Goal: Task Accomplishment & Management: Use online tool/utility

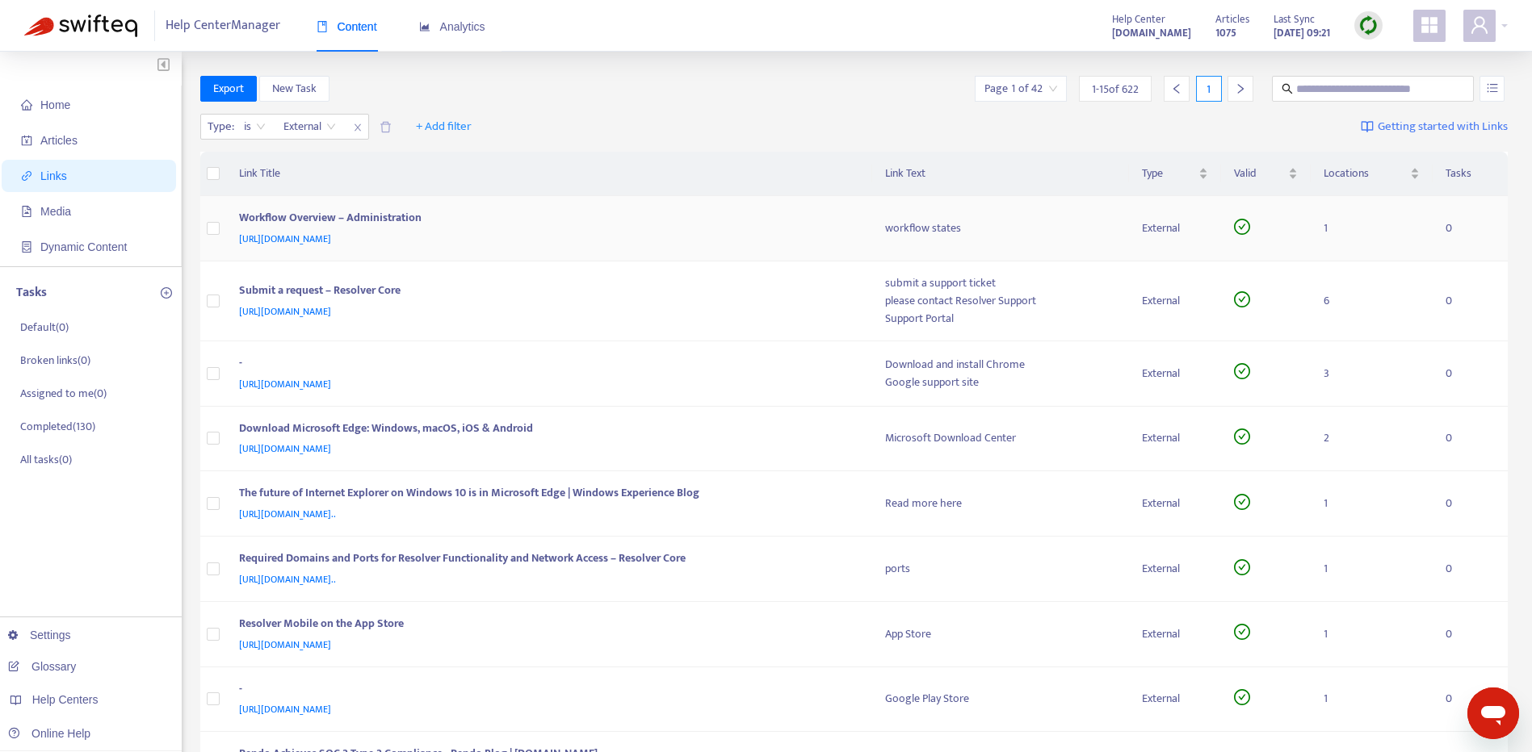
click at [748, 240] on div "[URL][DOMAIN_NAME]" at bounding box center [546, 239] width 614 height 18
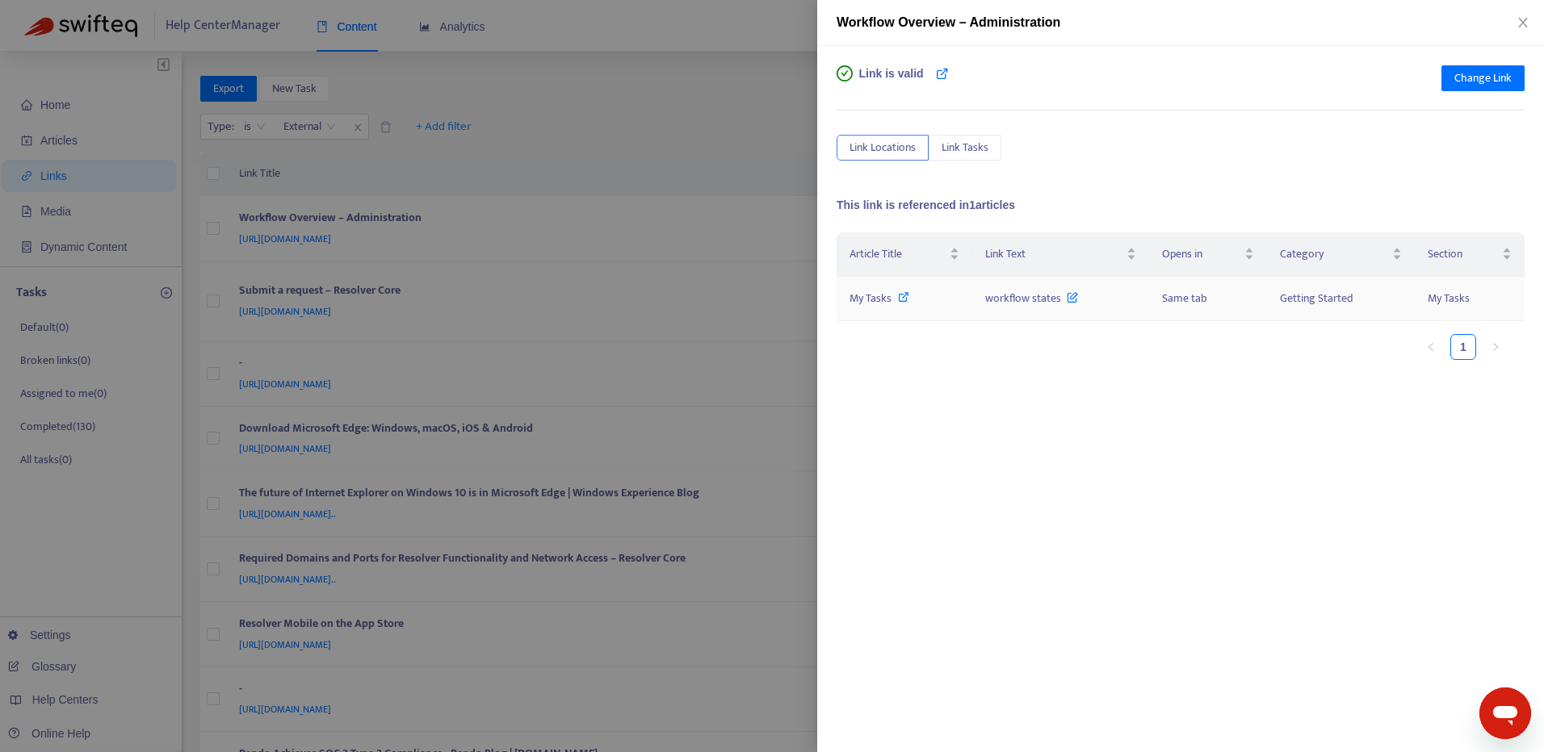
click at [903, 296] on icon at bounding box center [903, 296] width 11 height 11
click at [1501, 92] on div "Change Link" at bounding box center [1482, 81] width 83 height 32
click at [1499, 85] on span "Change Link" at bounding box center [1482, 78] width 57 height 18
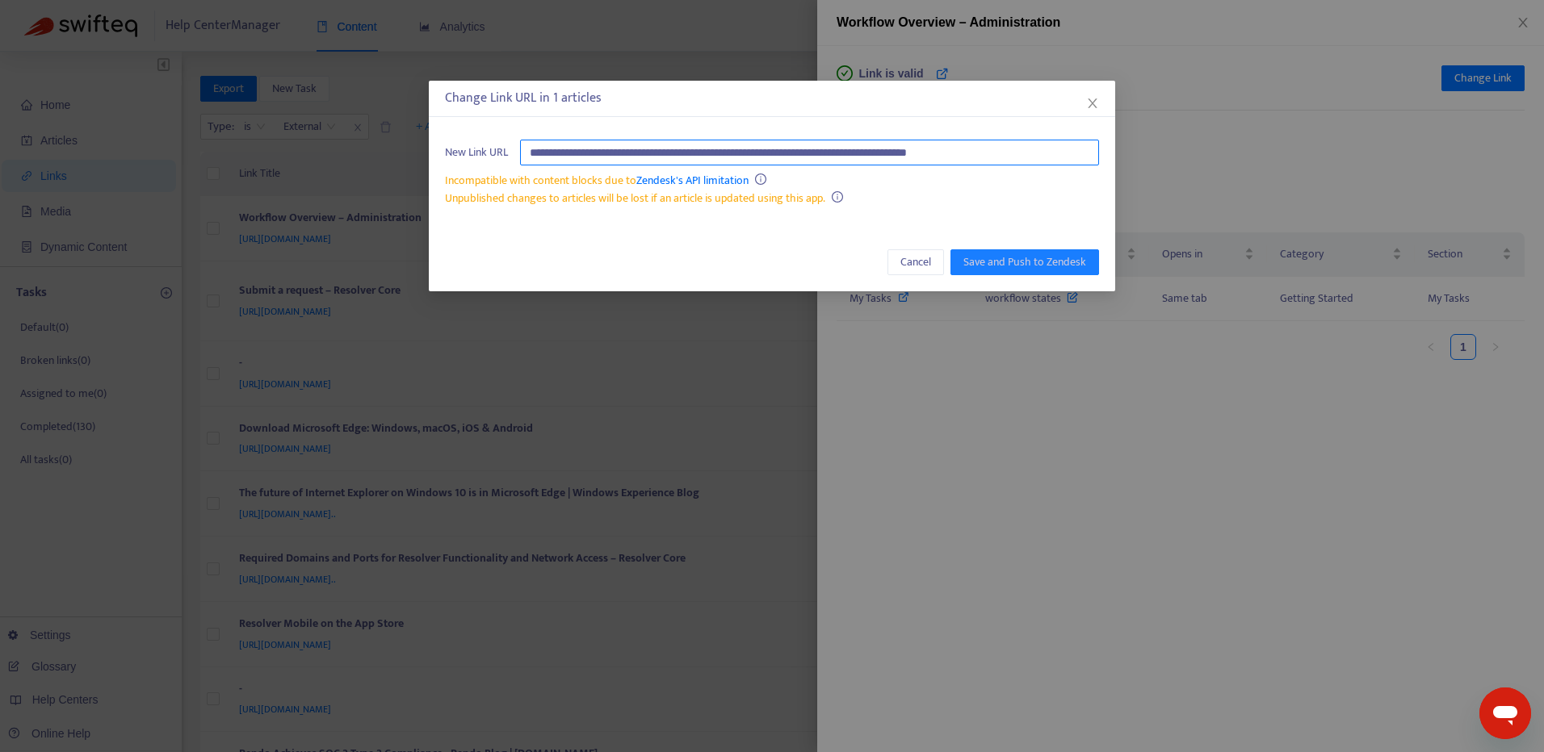
click at [1053, 159] on input "**********" at bounding box center [809, 153] width 579 height 26
paste input "text"
type input "**********"
click at [1041, 262] on span "Save and Push to Zendesk" at bounding box center [1024, 263] width 123 height 18
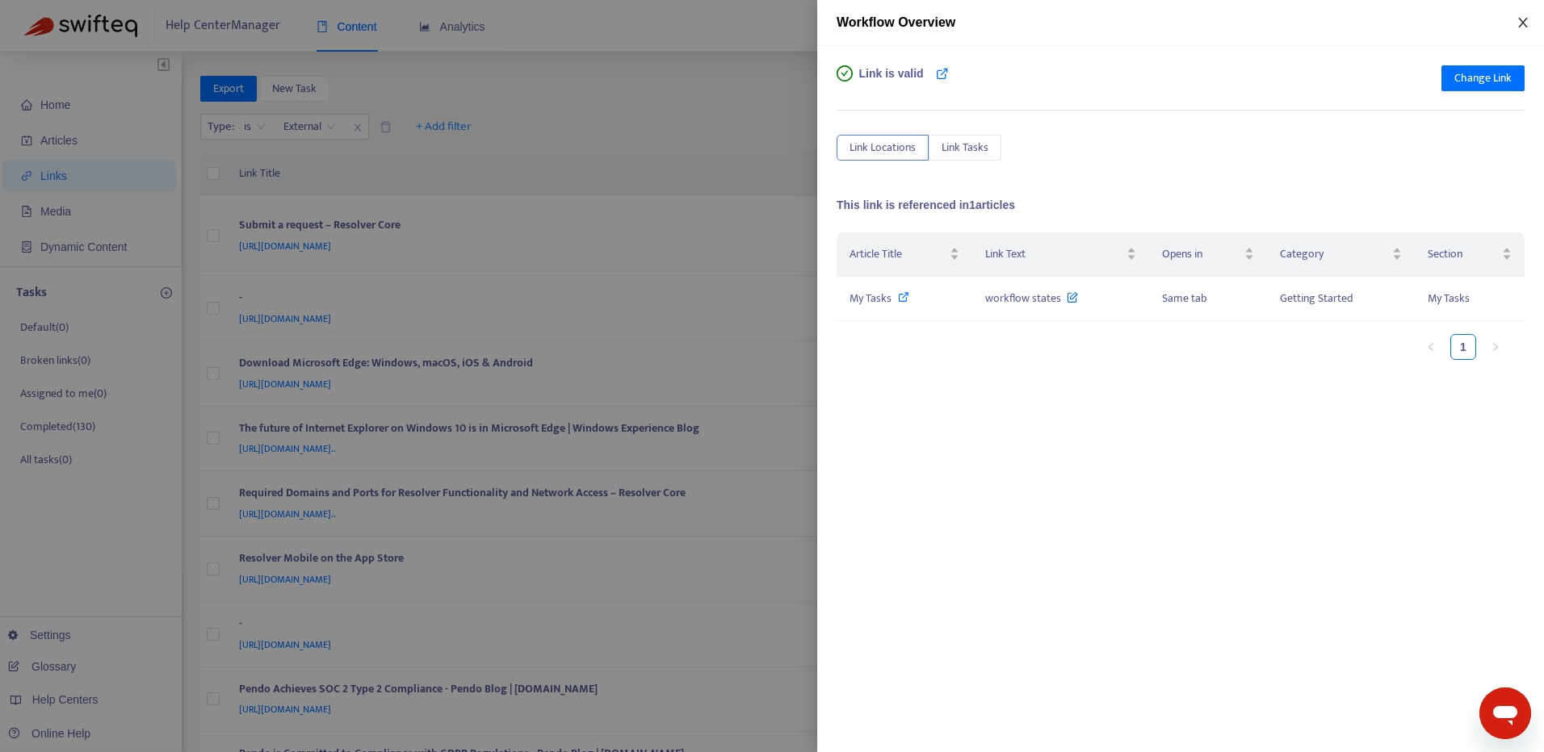
click at [1517, 28] on icon "close" at bounding box center [1522, 22] width 13 height 13
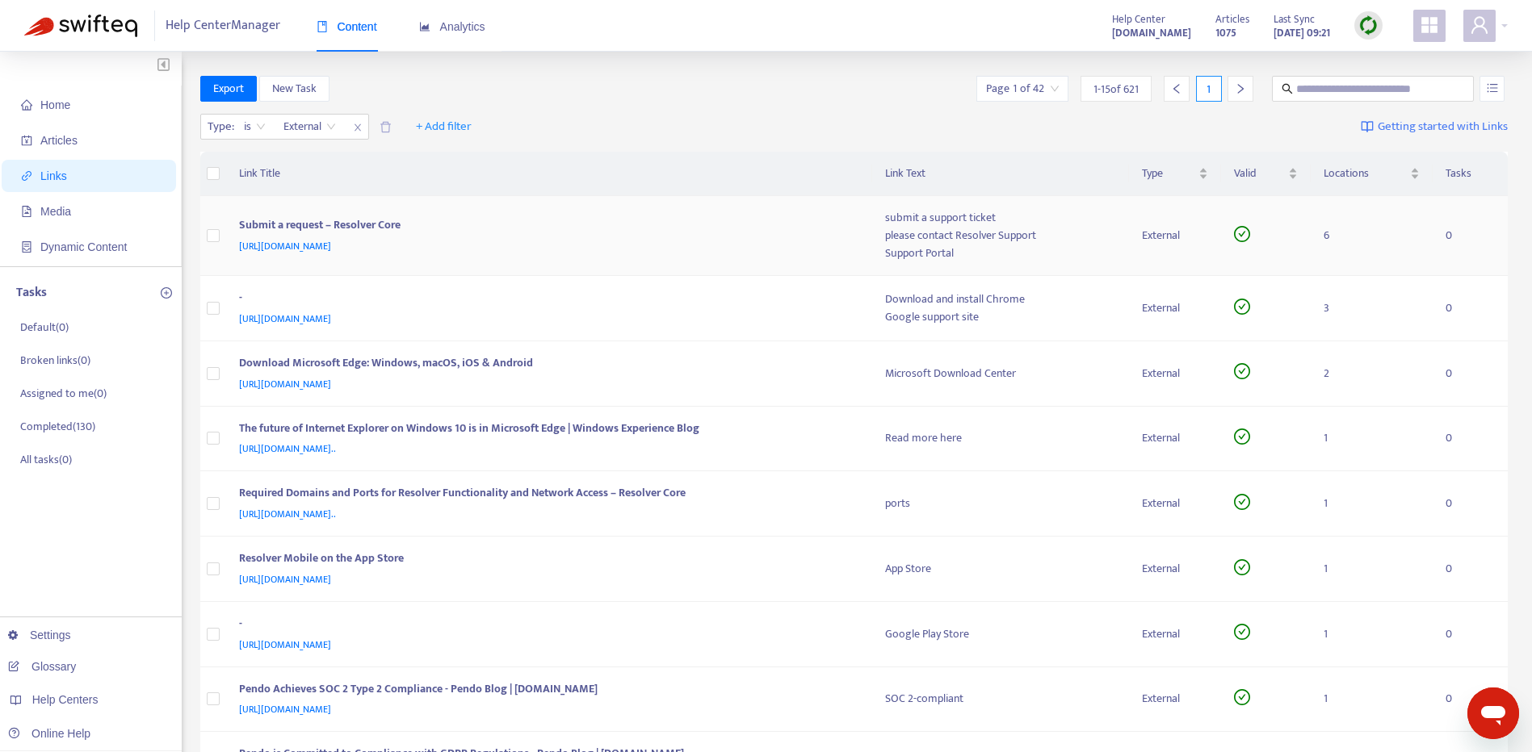
click at [684, 246] on div "[URL][DOMAIN_NAME]" at bounding box center [546, 246] width 614 height 18
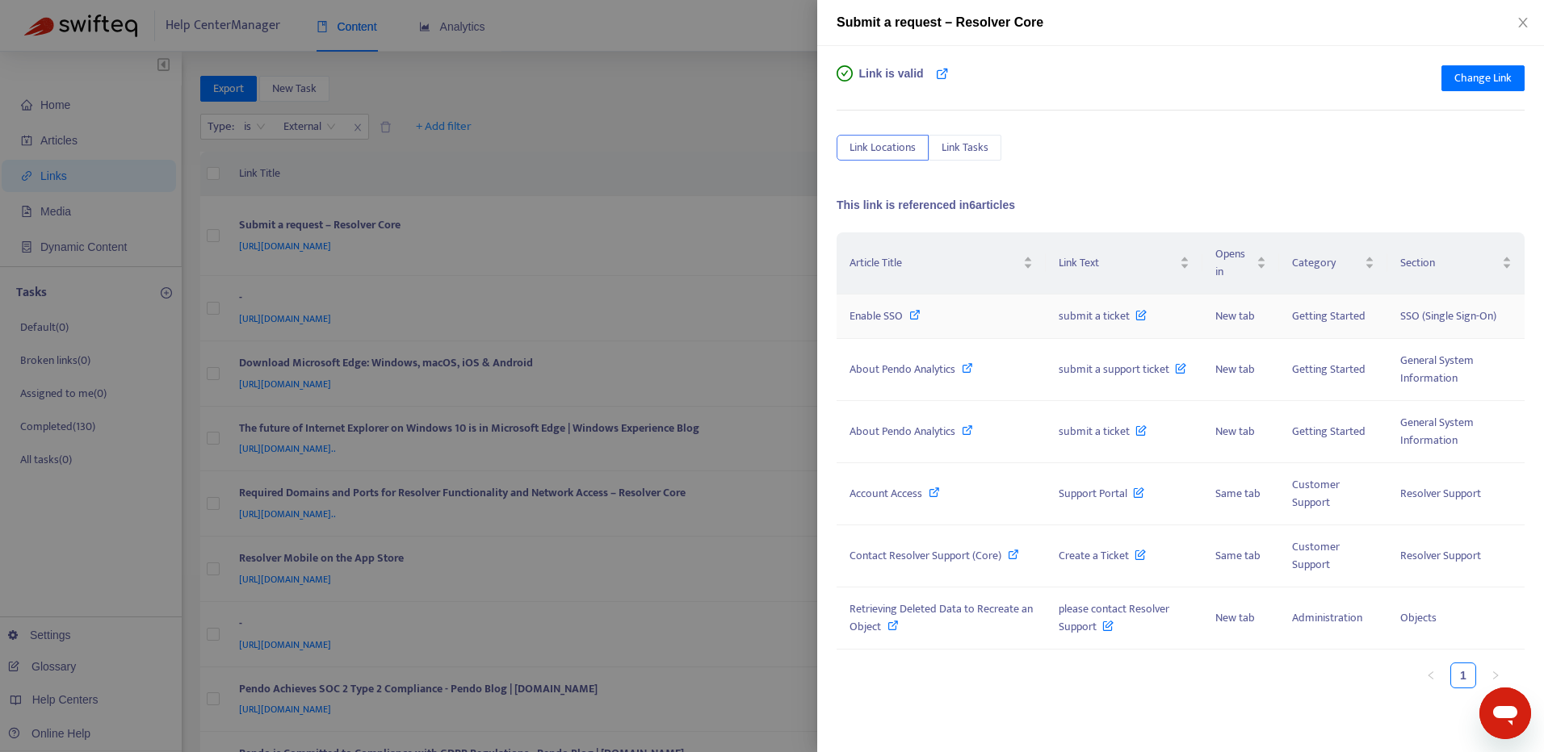
click at [912, 315] on icon at bounding box center [914, 314] width 11 height 11
click at [915, 314] on icon at bounding box center [914, 314] width 11 height 11
click at [966, 363] on icon at bounding box center [967, 368] width 11 height 11
click at [976, 431] on div "About Pendo Analytics" at bounding box center [940, 432] width 183 height 18
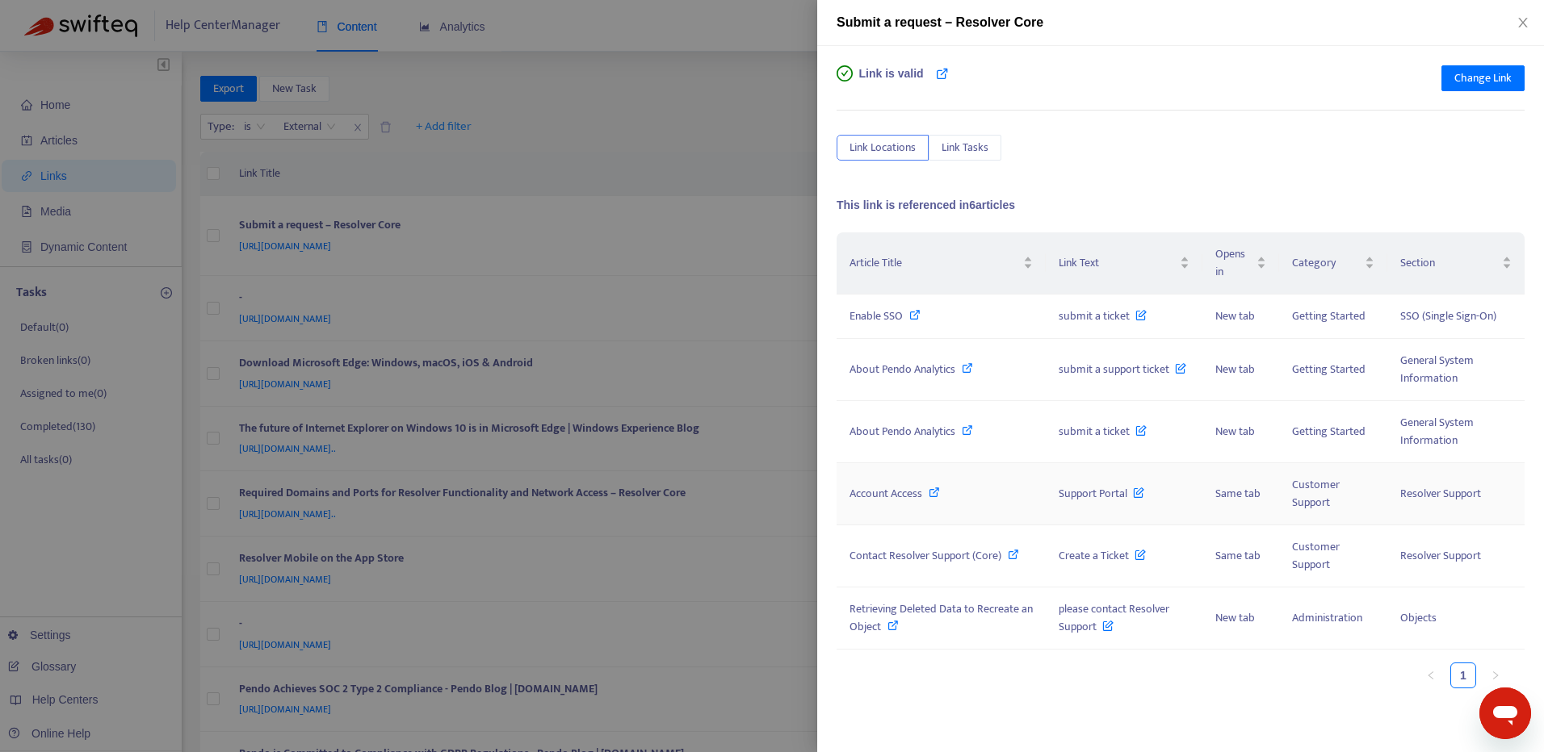
click at [918, 492] on span "Account Access" at bounding box center [885, 493] width 73 height 19
click at [1012, 559] on icon at bounding box center [1013, 554] width 11 height 11
click at [920, 603] on span "Retrieving Deleted Data to Recreate an Object" at bounding box center [940, 618] width 183 height 36
click at [1487, 72] on span "Change Link" at bounding box center [1482, 78] width 57 height 18
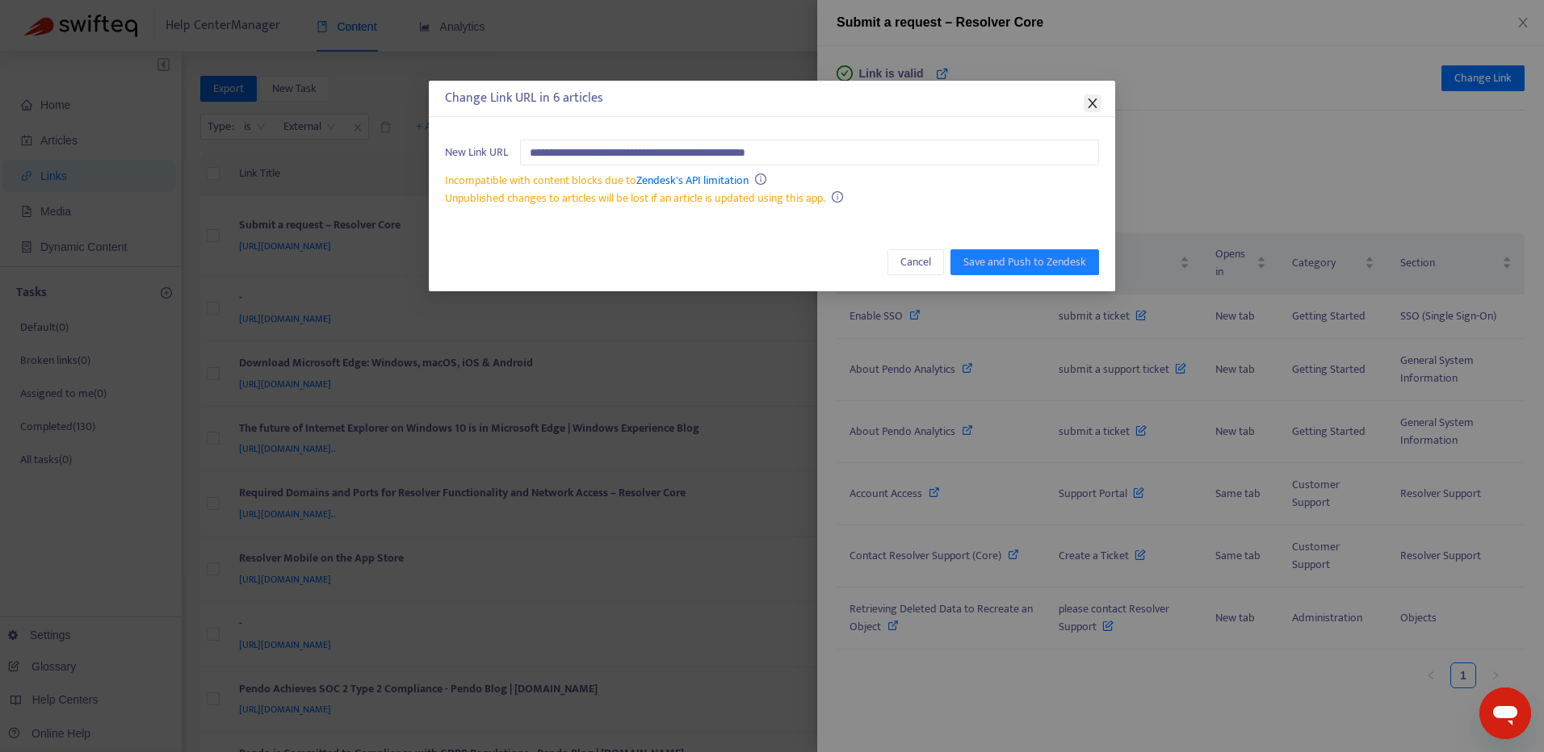
click at [1092, 98] on icon "close" at bounding box center [1092, 103] width 13 height 13
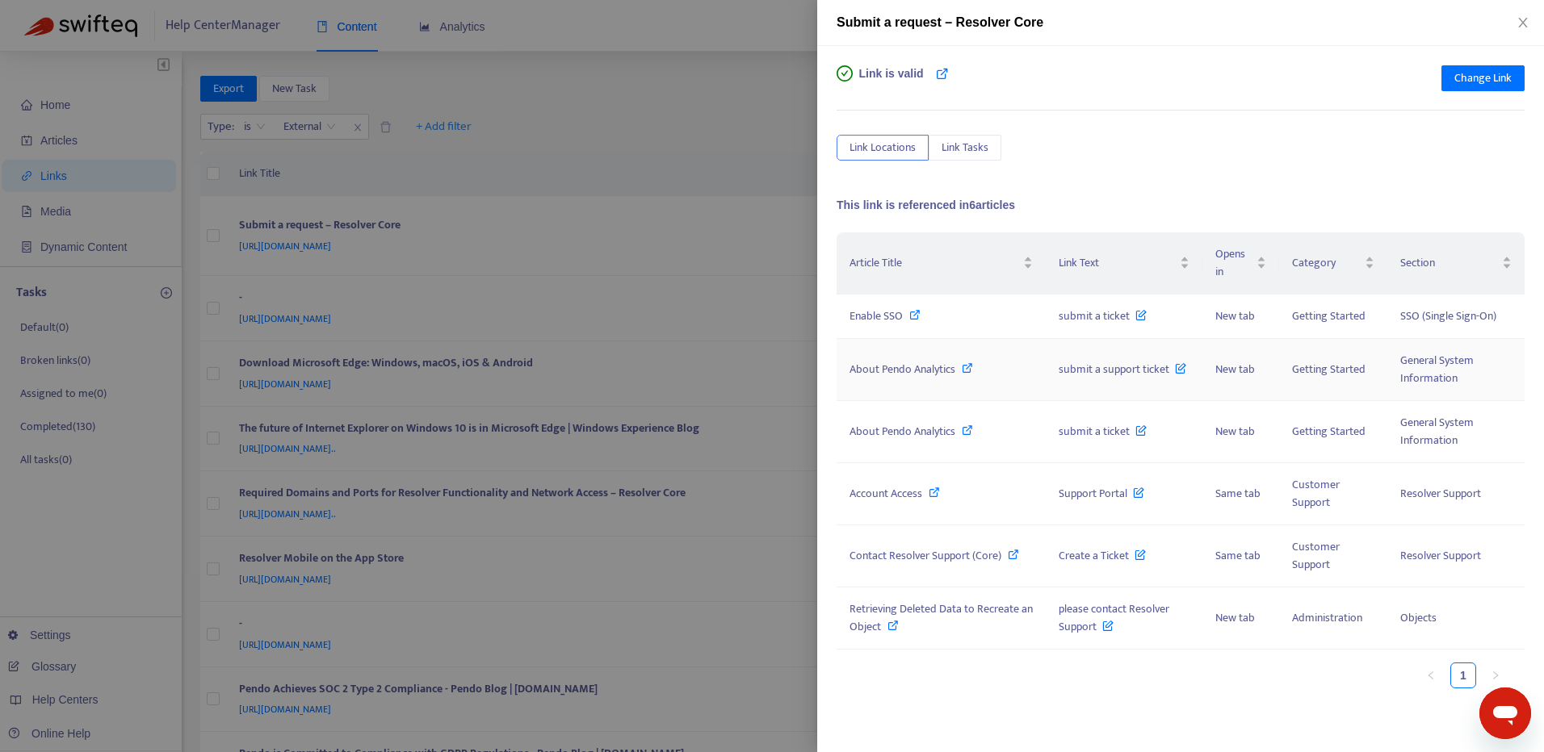
click at [966, 371] on icon at bounding box center [967, 368] width 11 height 11
click at [1531, 23] on div "Submit a request – Resolver Core" at bounding box center [1180, 23] width 727 height 46
click at [1530, 23] on button "Close" at bounding box center [1522, 22] width 23 height 15
